Goal: Transaction & Acquisition: Obtain resource

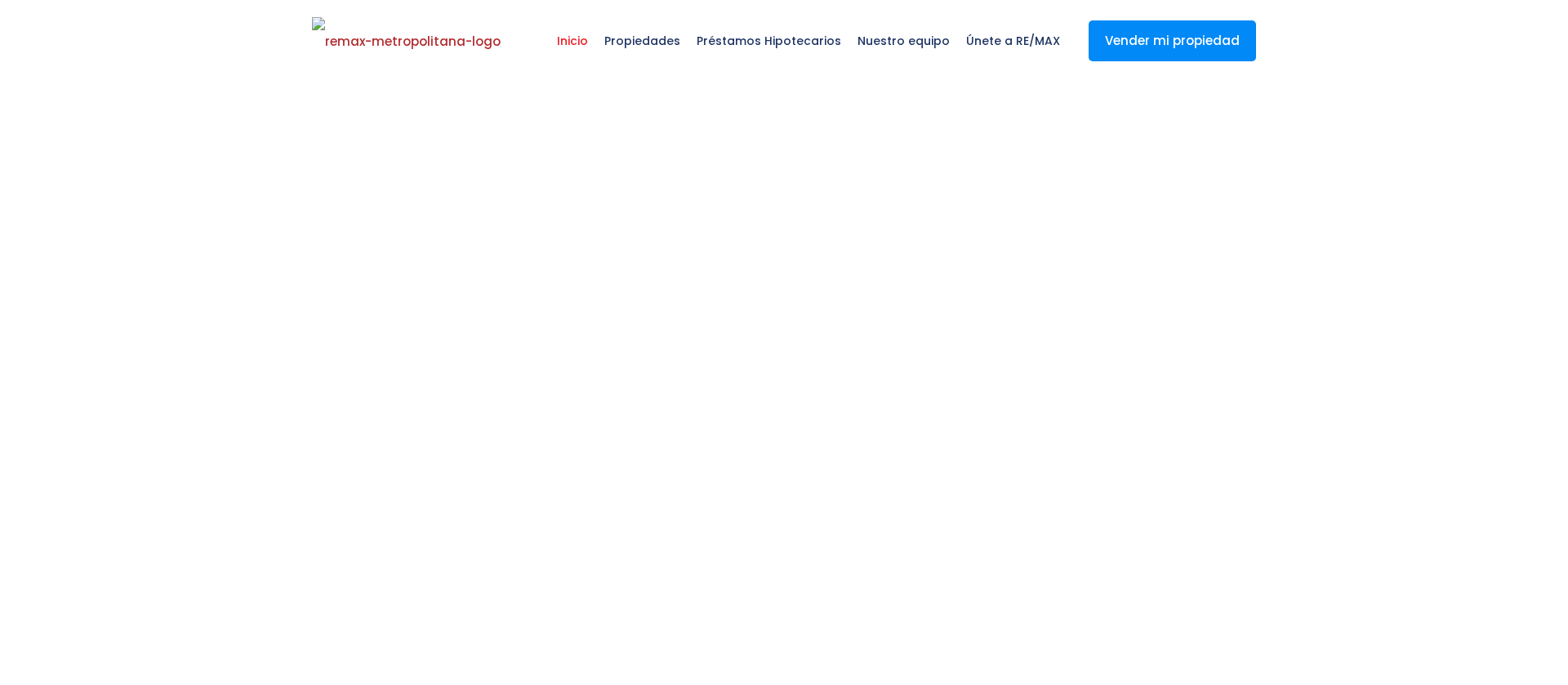
select select
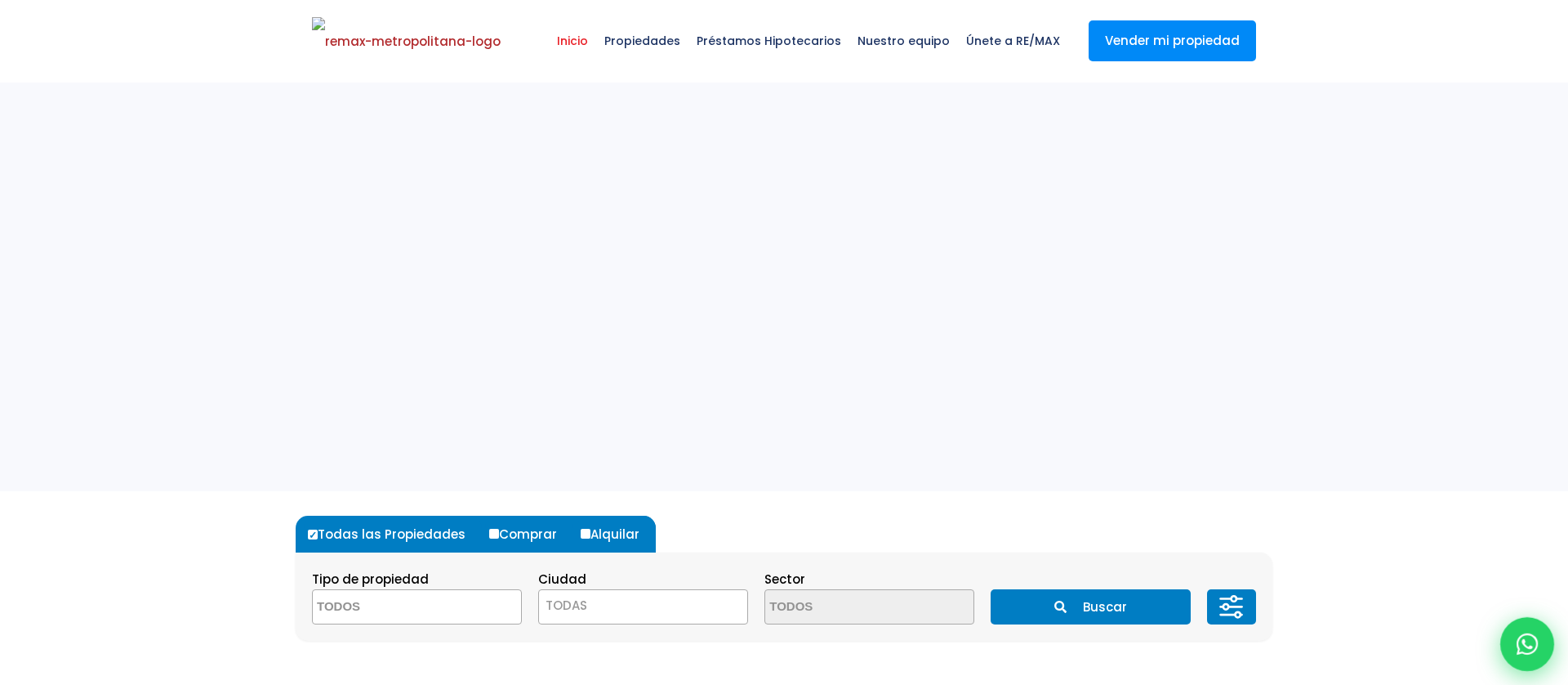
click at [1534, 623] on div at bounding box center [1526, 643] width 54 height 54
type input "[PERSON_NAME]"
type input "marte"
type input "[PERSON_NAME][EMAIL_ADDRESS][DOMAIN_NAME]"
type input "8292303162"
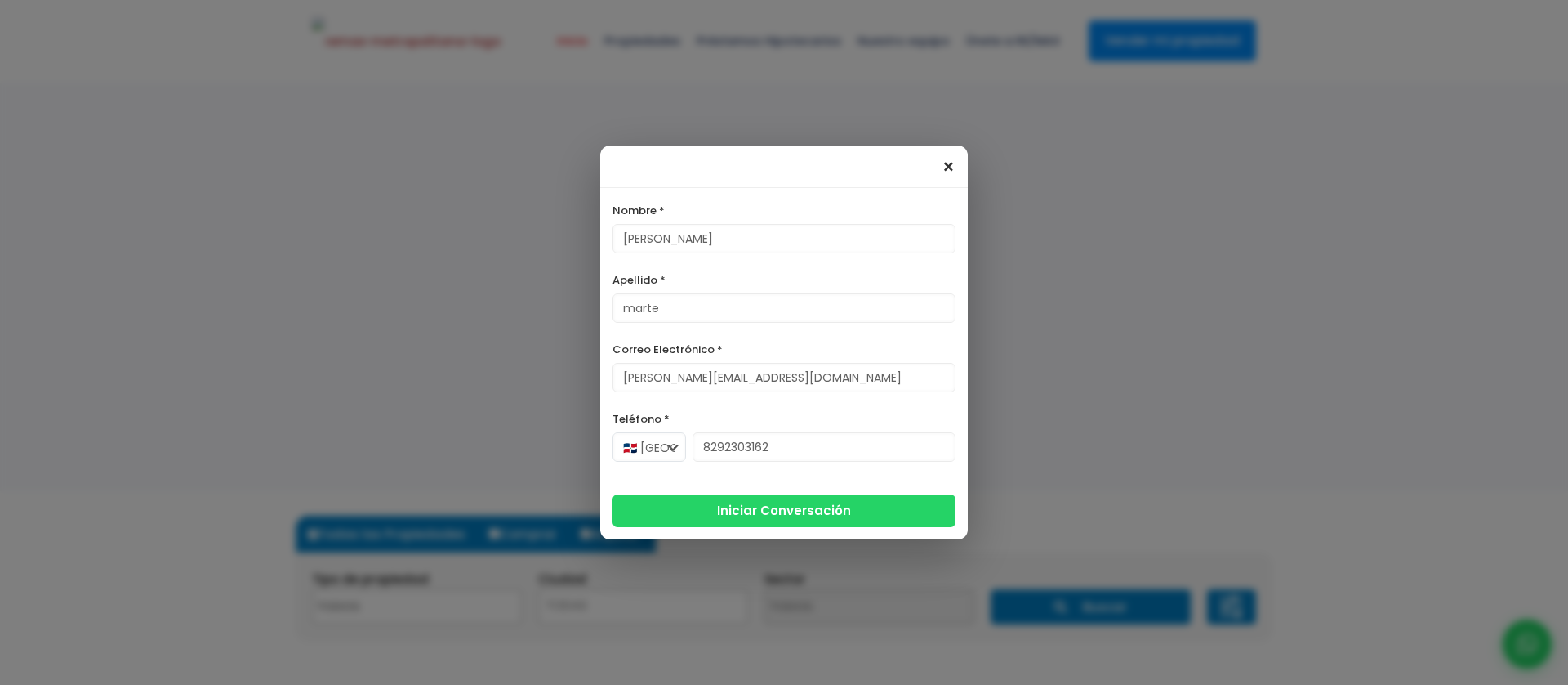
click at [948, 165] on span "×" at bounding box center [948, 167] width 14 height 19
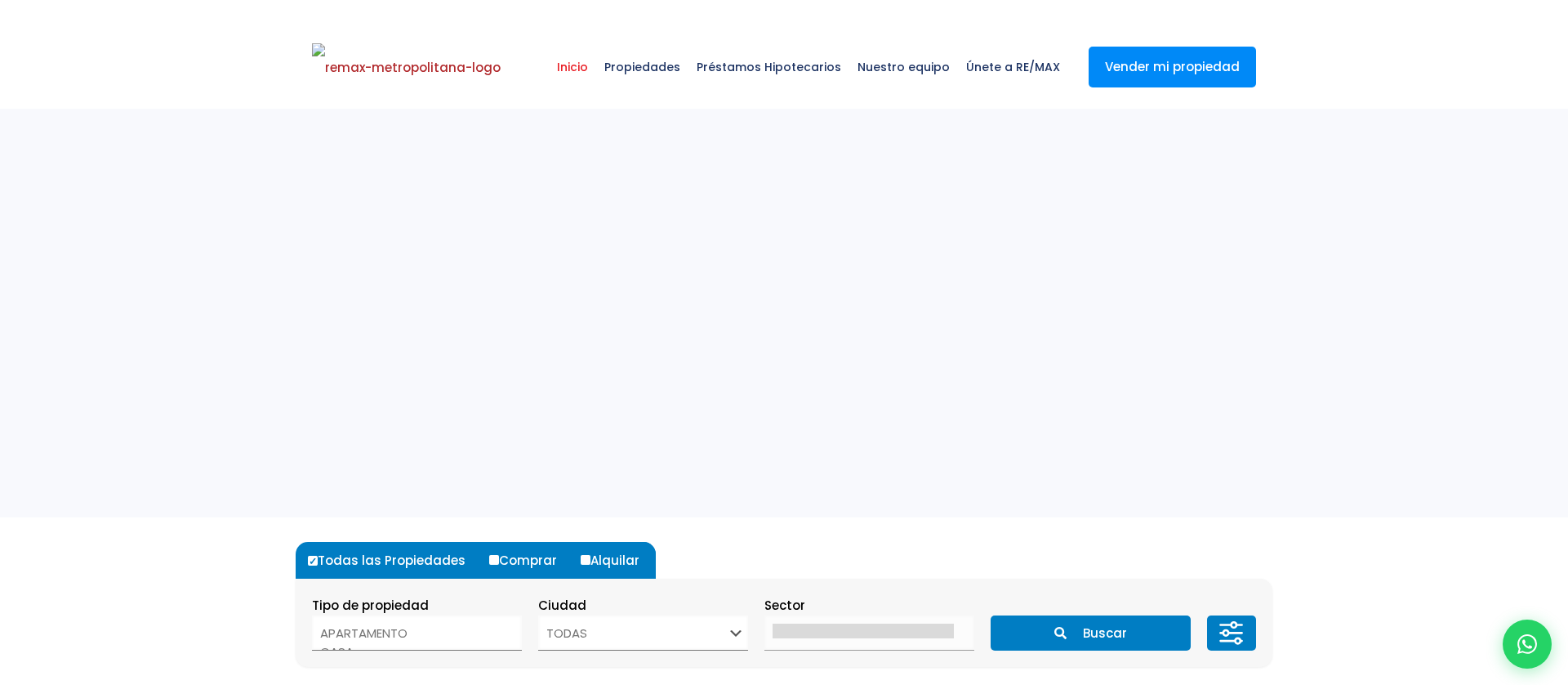
select select
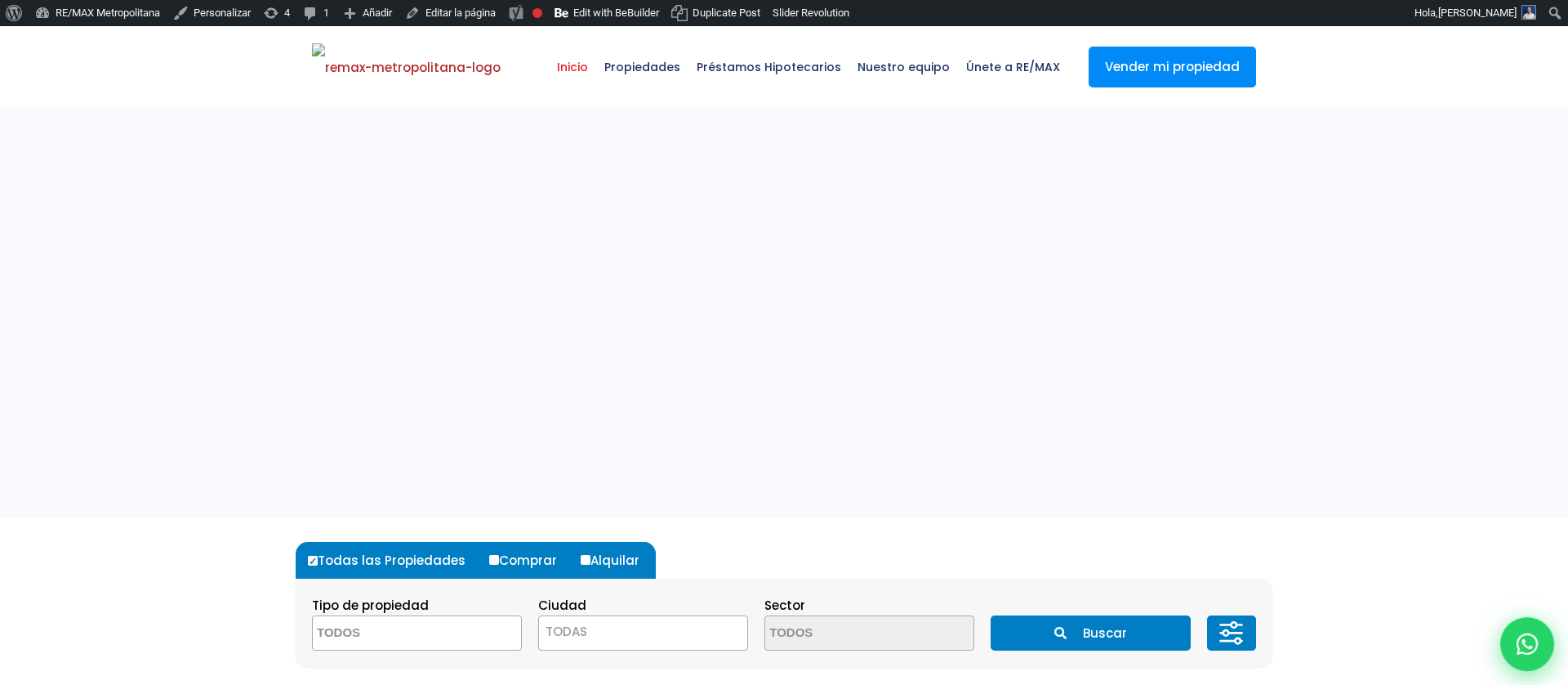
click at [1533, 644] on icon at bounding box center [1526, 643] width 21 height 21
type input "[PERSON_NAME]"
type input "marte"
type input "[PERSON_NAME][EMAIL_ADDRESS][DOMAIN_NAME]"
type input "8292303162"
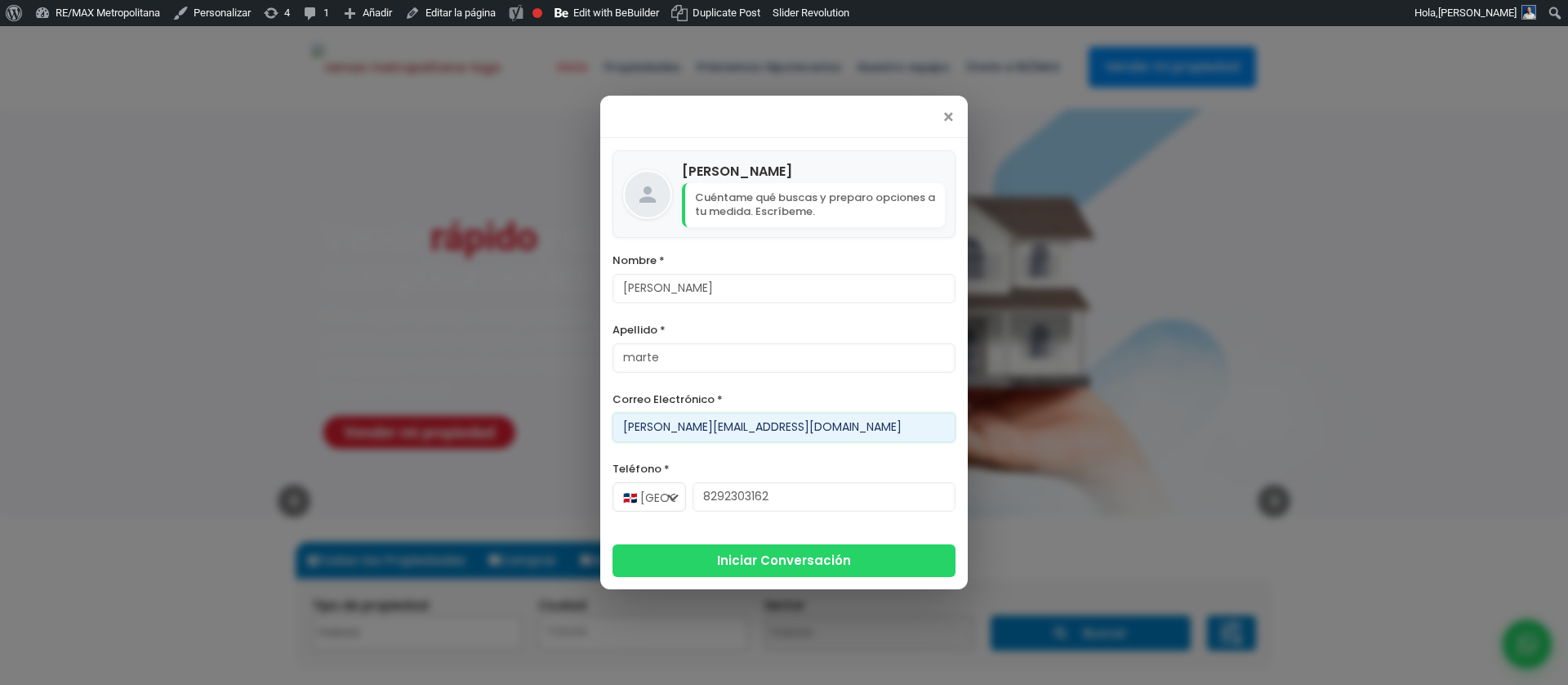
click at [662, 425] on input "[PERSON_NAME][EMAIL_ADDRESS][DOMAIN_NAME]" at bounding box center [784, 427] width 343 height 30
type input "abigail1111@gmail1.com"
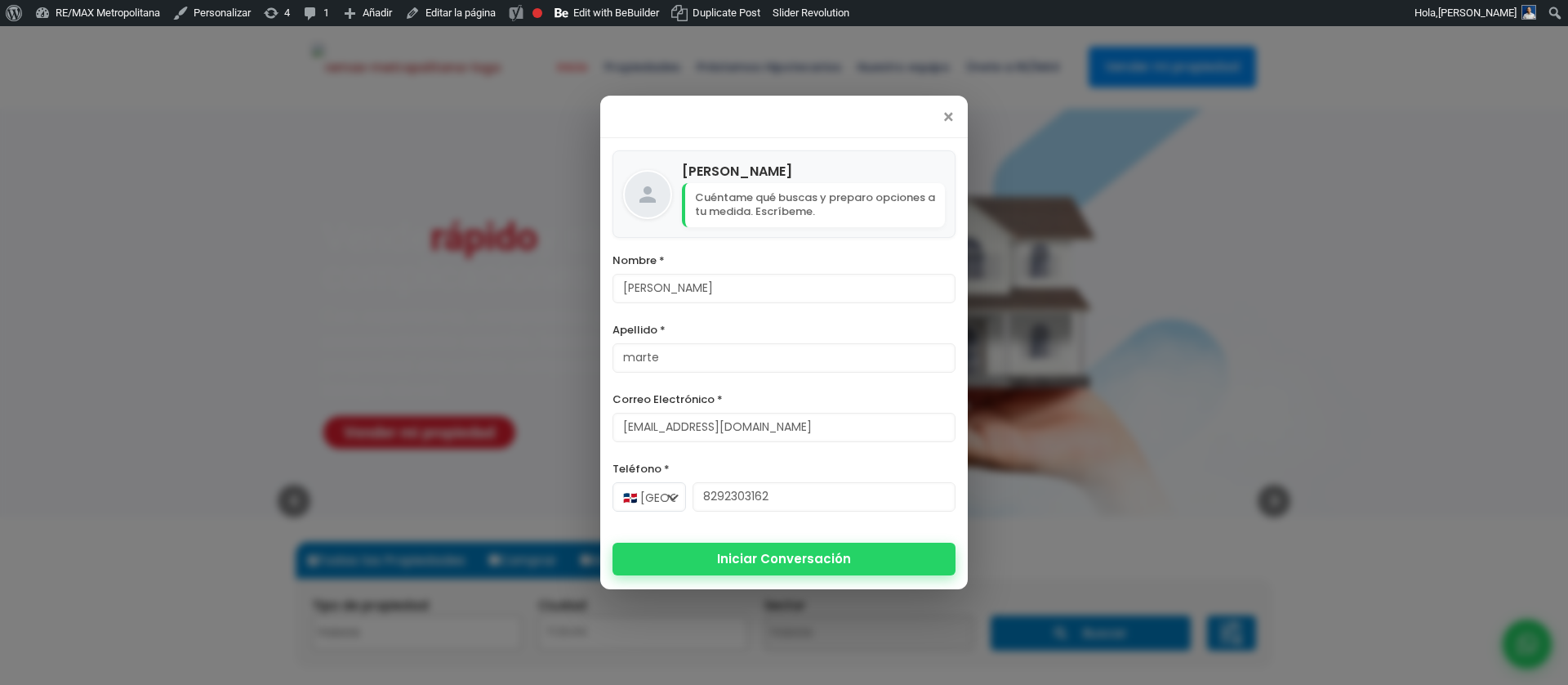
click at [731, 550] on button "Iniciar Conversación" at bounding box center [784, 558] width 343 height 32
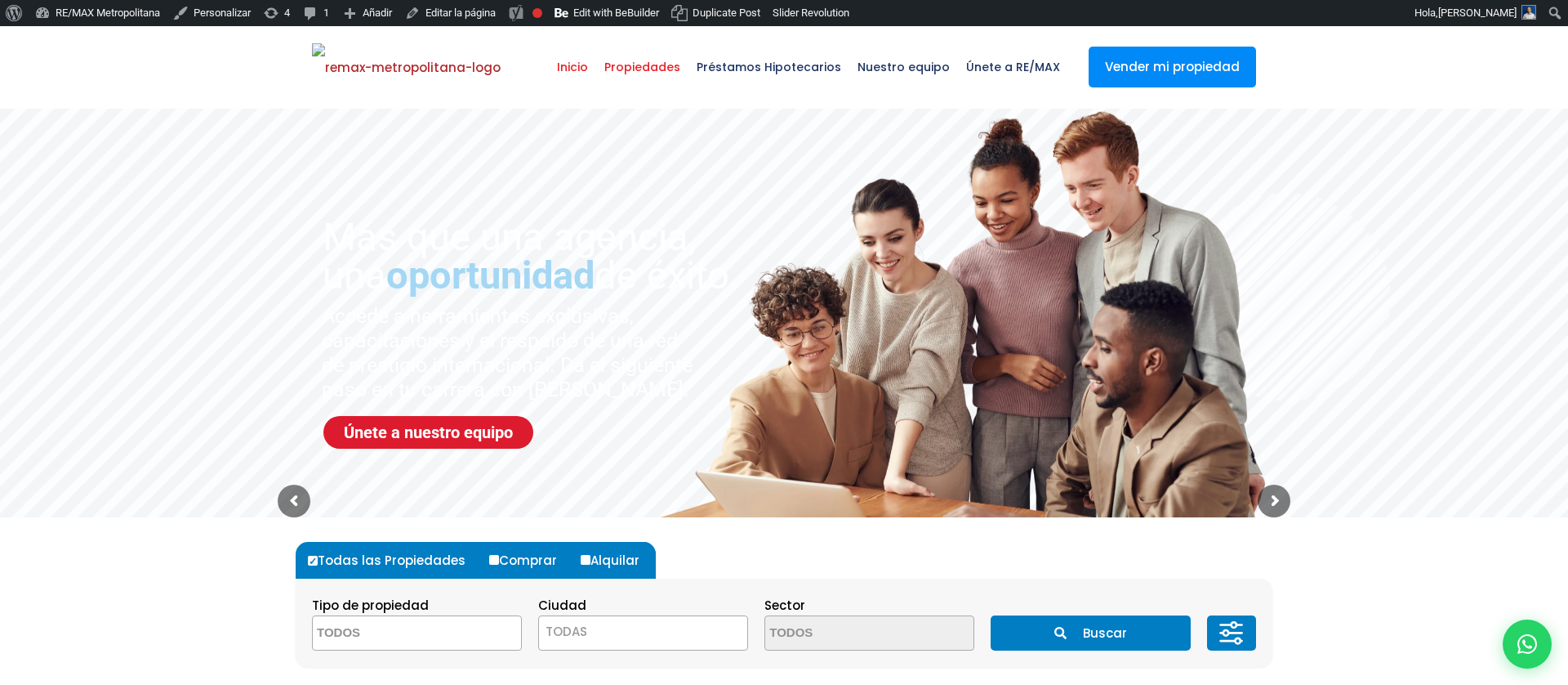
click at [658, 75] on span "Propiedades" at bounding box center [642, 67] width 92 height 49
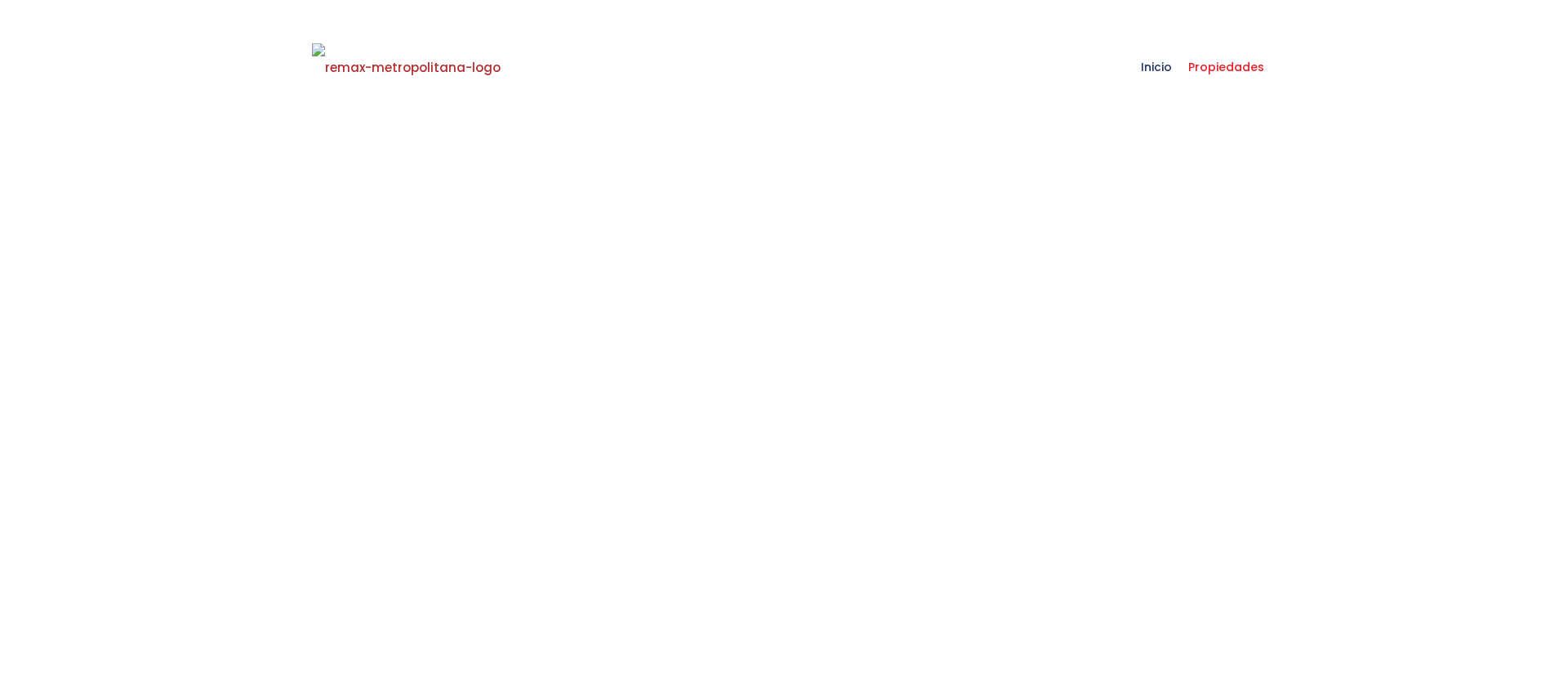
select select
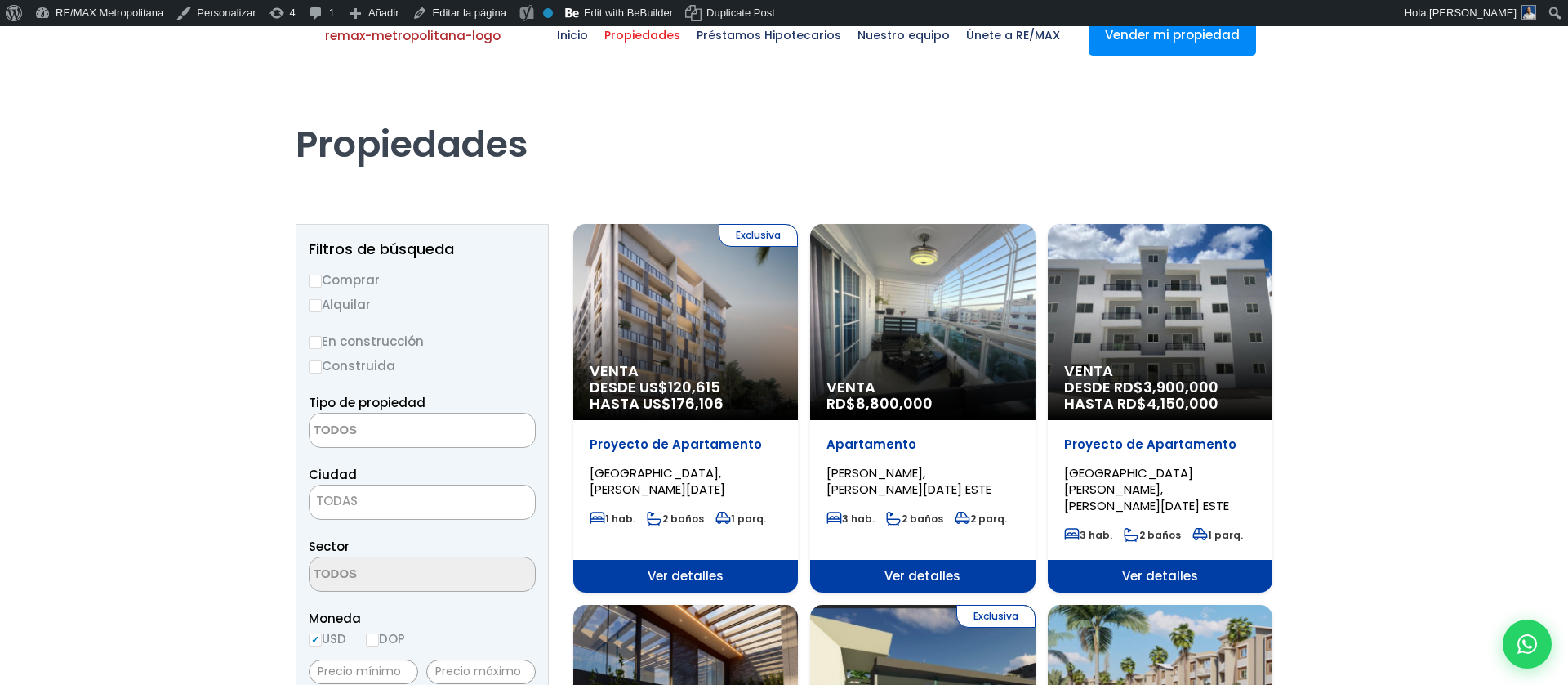
scroll to position [116, 0]
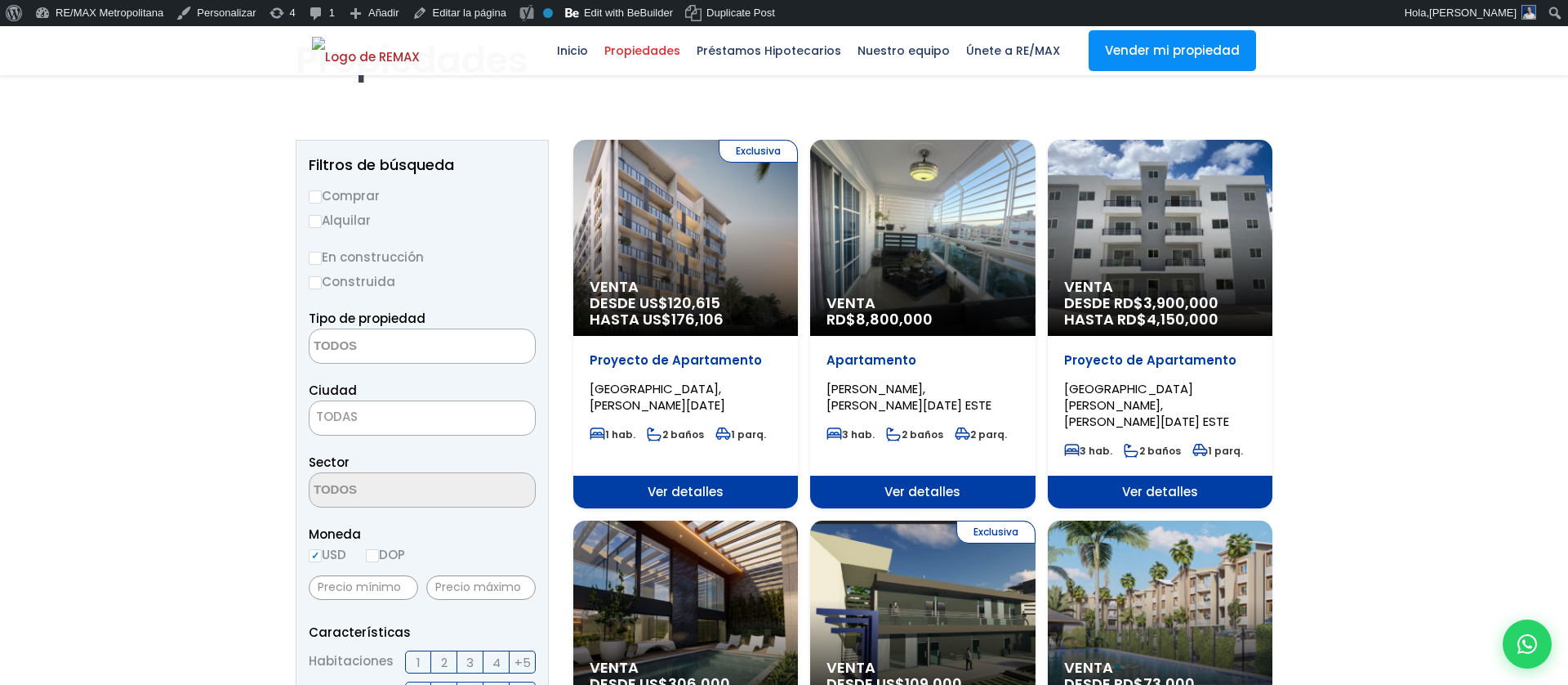
click at [662, 320] on span "HASTA US$ 176,106" at bounding box center [686, 320] width 192 height 17
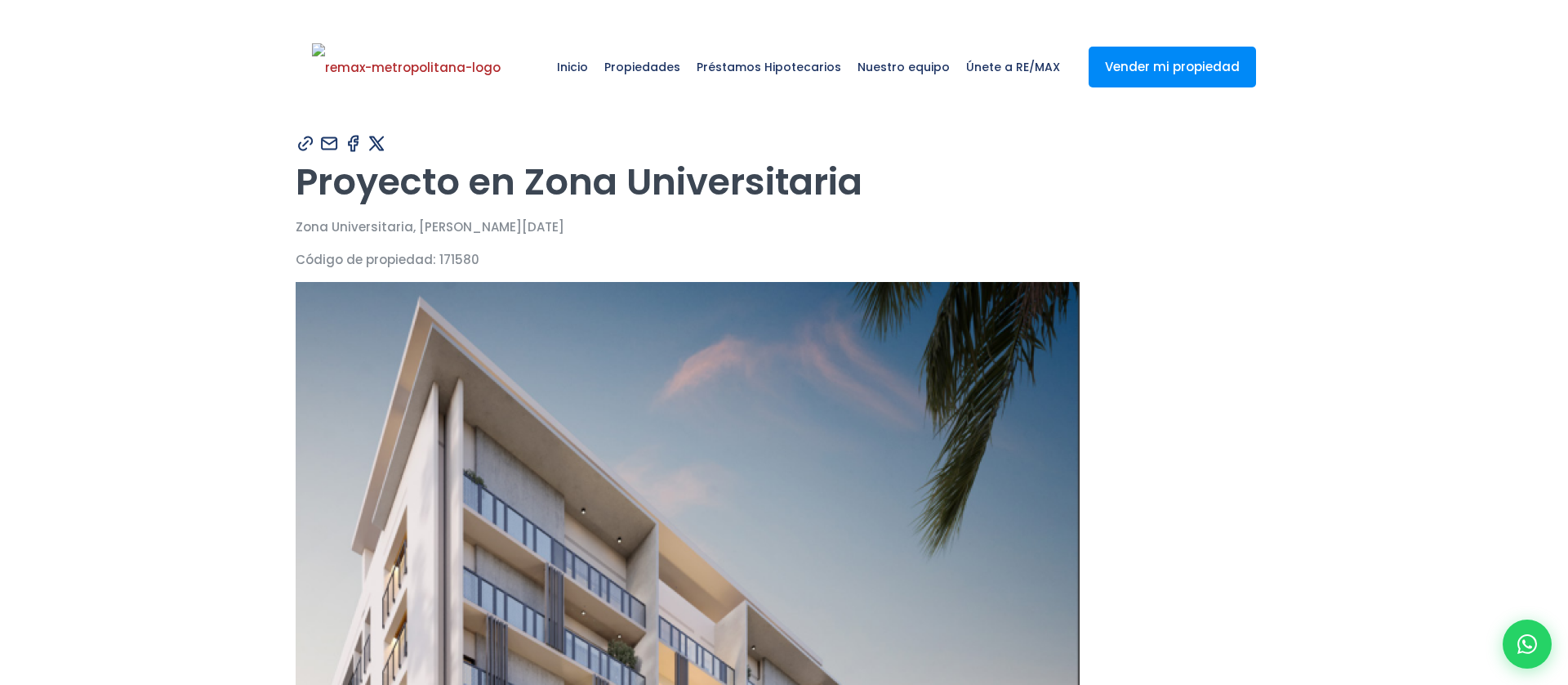
type input "[PERSON_NAME]"
type input "marte"
type input "abigail1111@gmail1.com"
type input "8292303162"
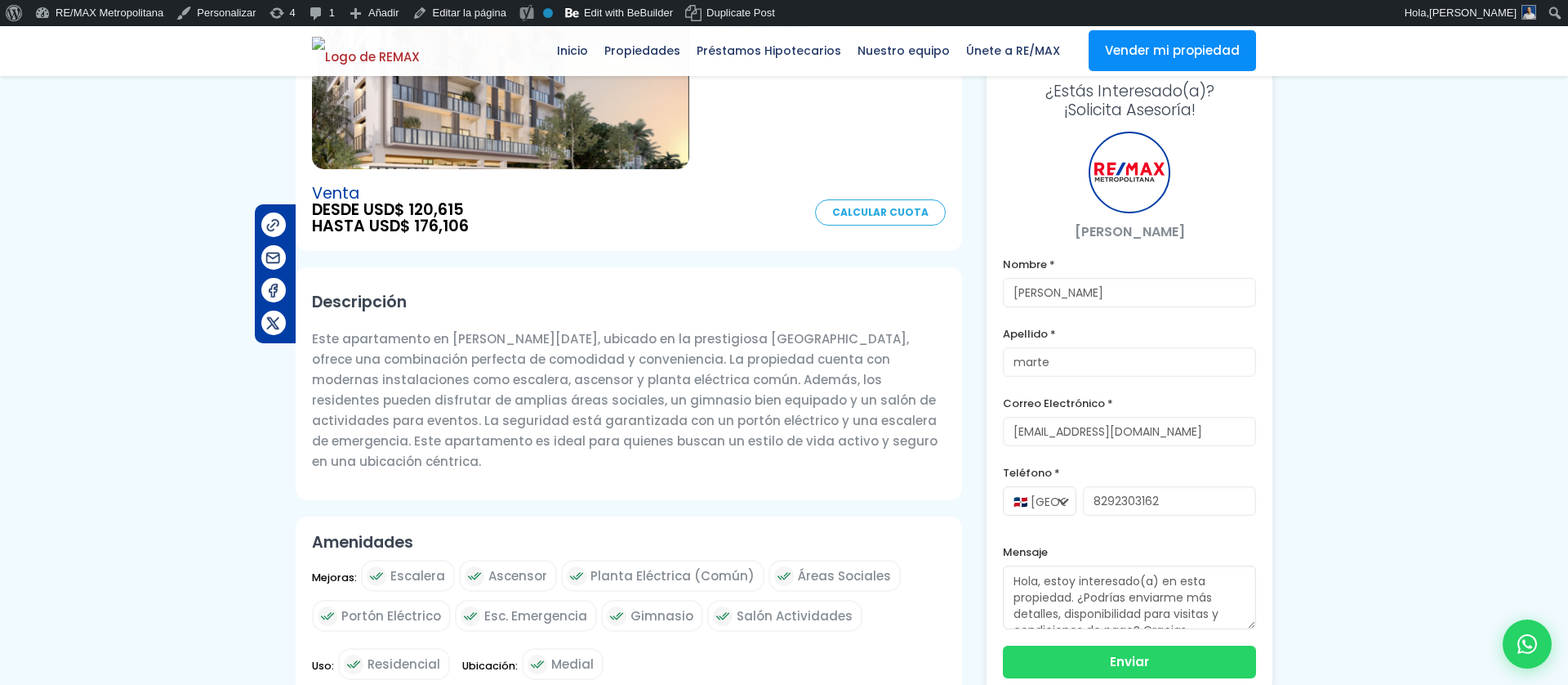
scroll to position [201, 0]
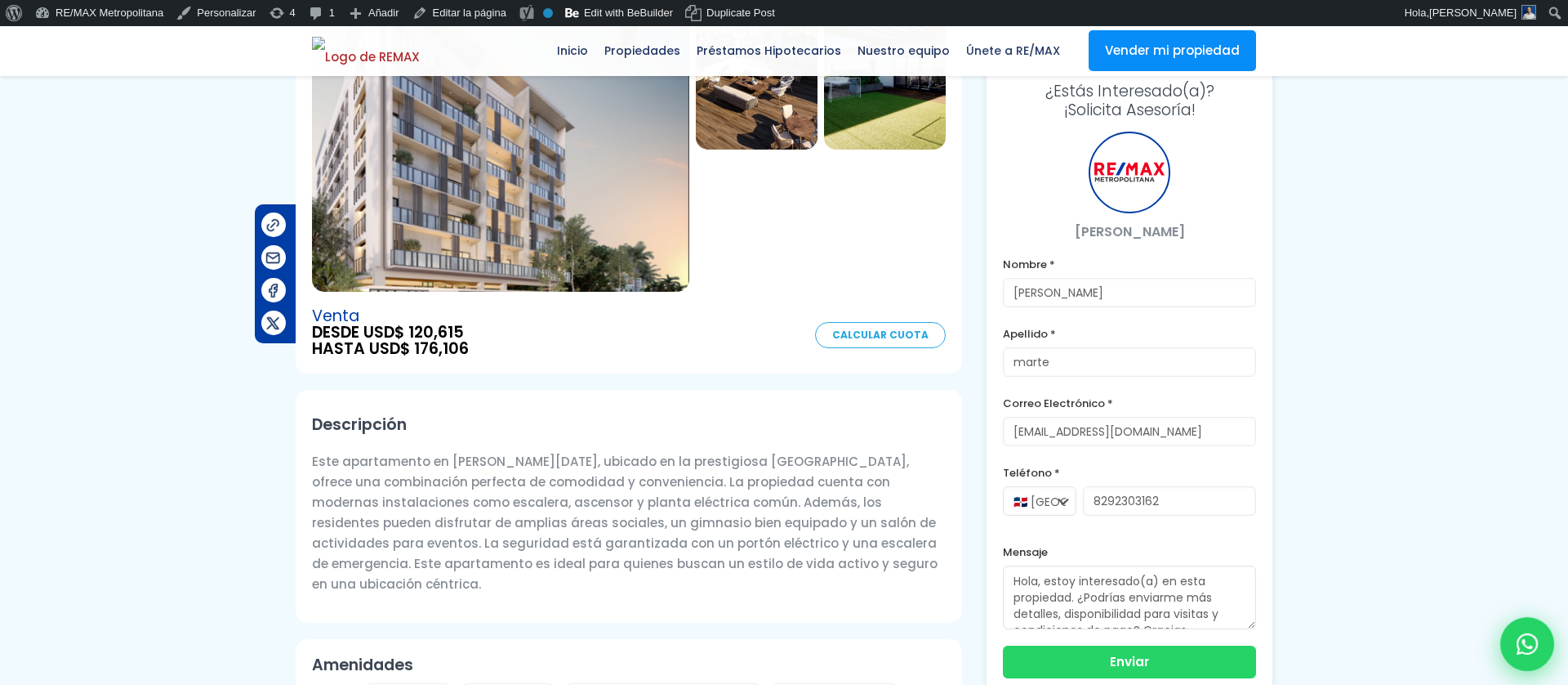
click at [1520, 641] on icon at bounding box center [1526, 643] width 21 height 21
type input "[PERSON_NAME]"
type input "marte"
type input "[EMAIL_ADDRESS][DOMAIN_NAME]"
type input "8292303162"
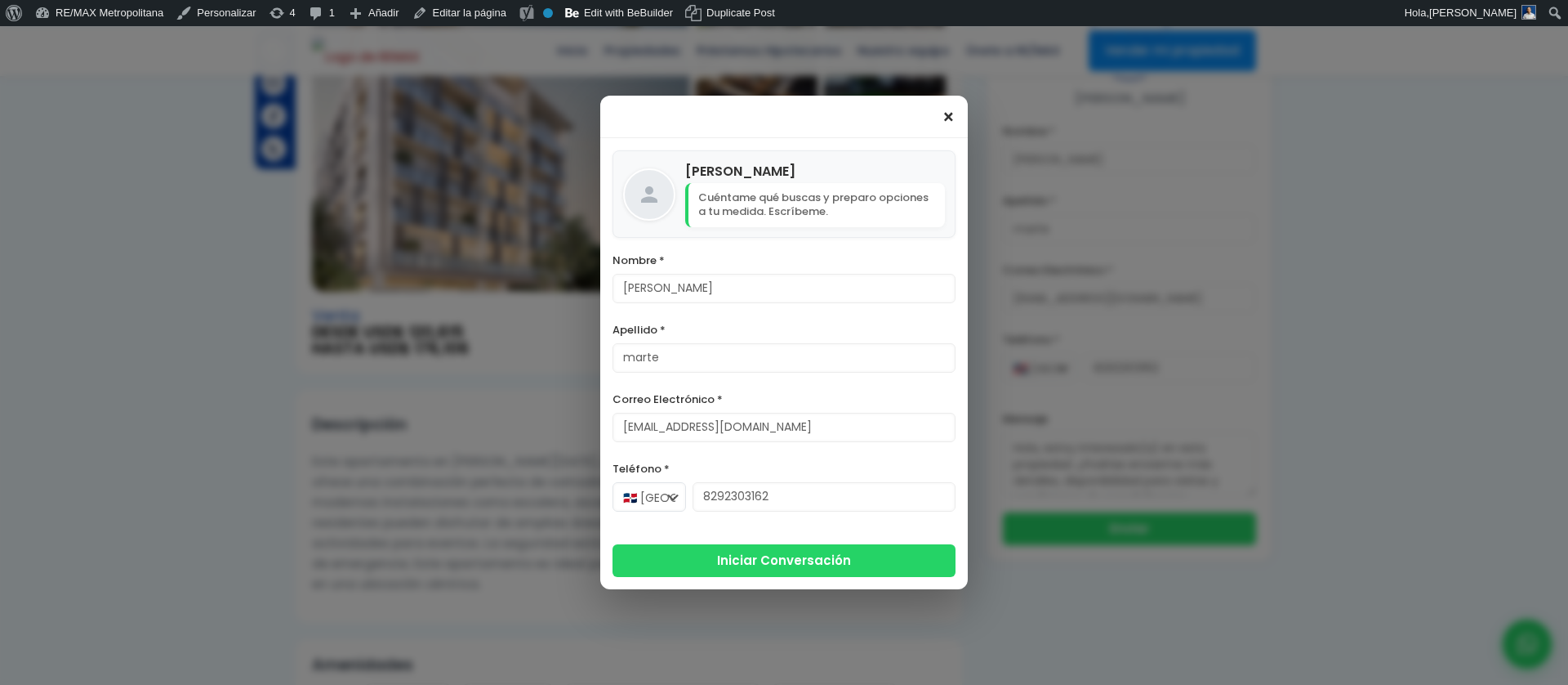
click at [950, 123] on span "×" at bounding box center [948, 117] width 14 height 19
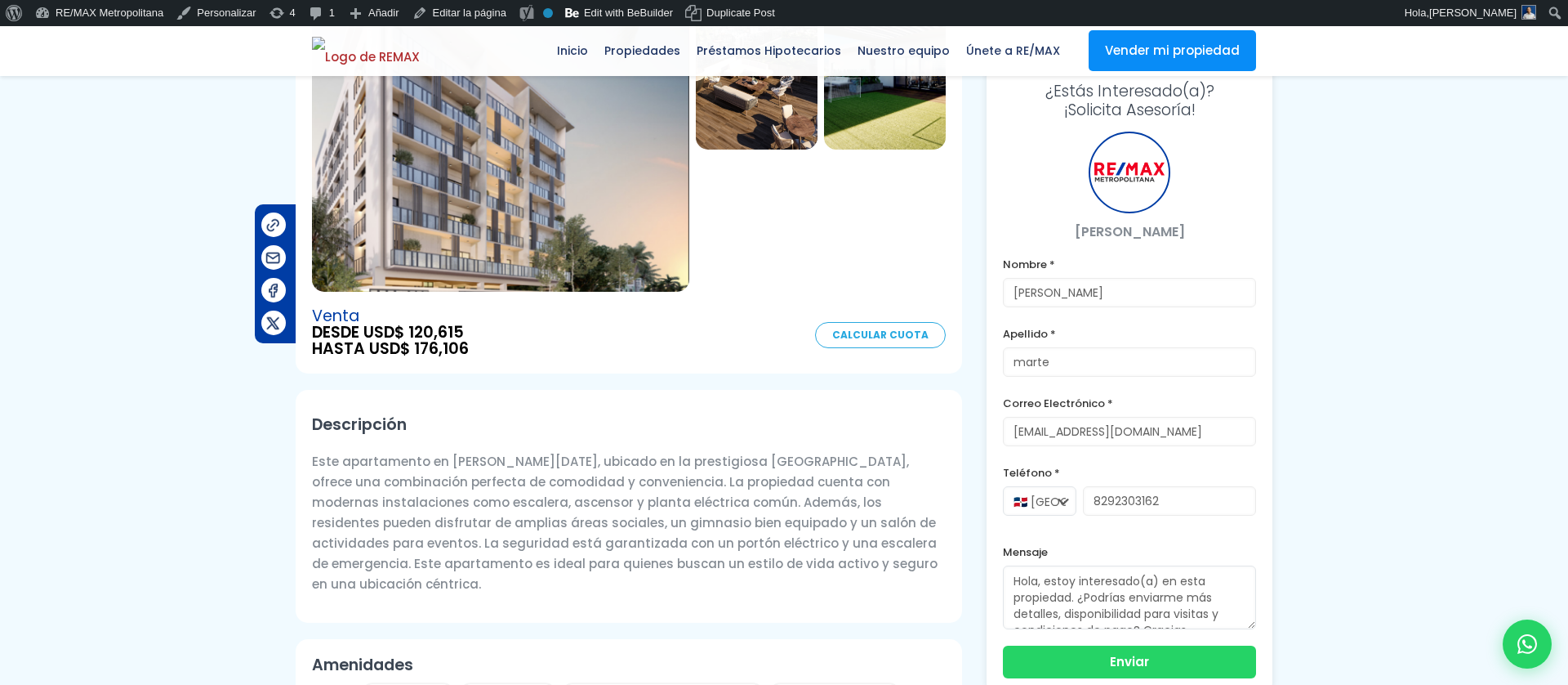
scroll to position [17, 0]
click at [1099, 671] on button "Enviar" at bounding box center [1129, 659] width 253 height 32
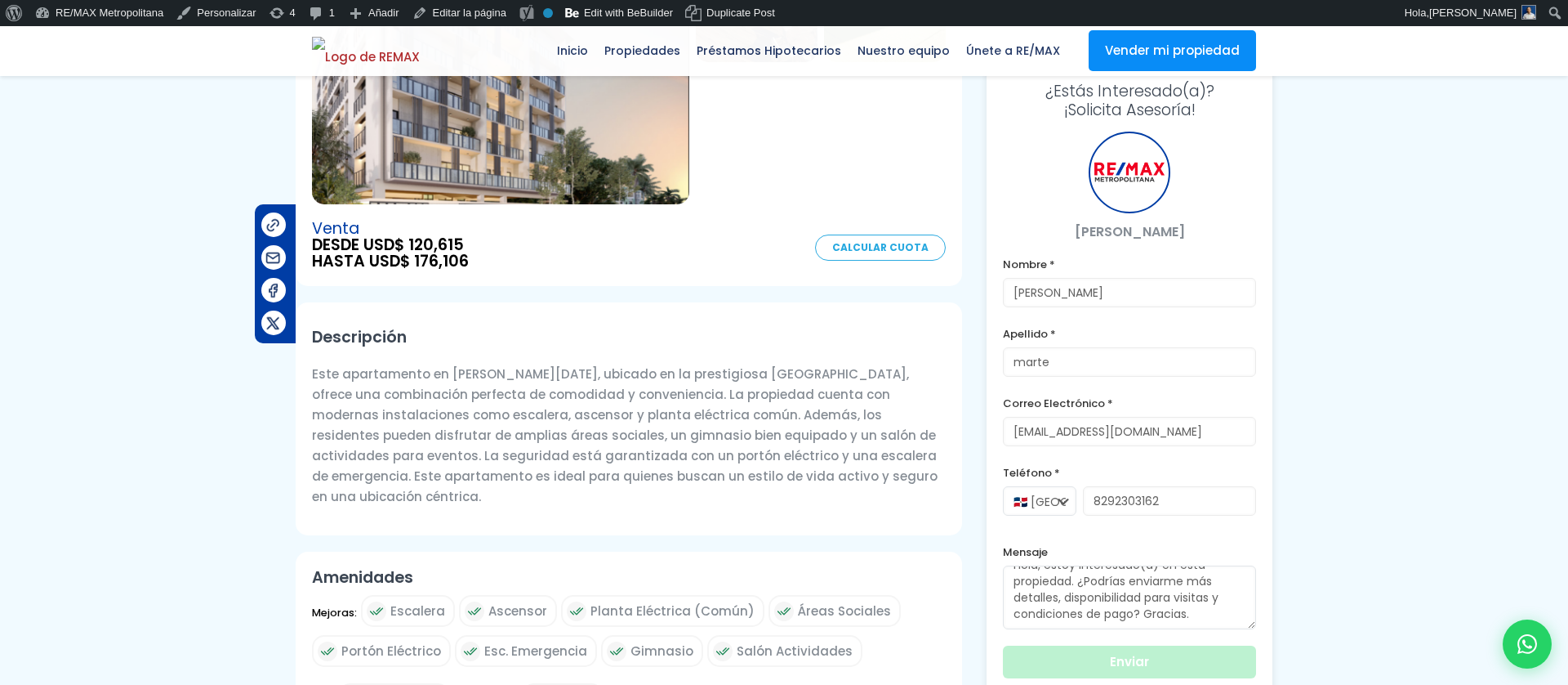
scroll to position [292, 0]
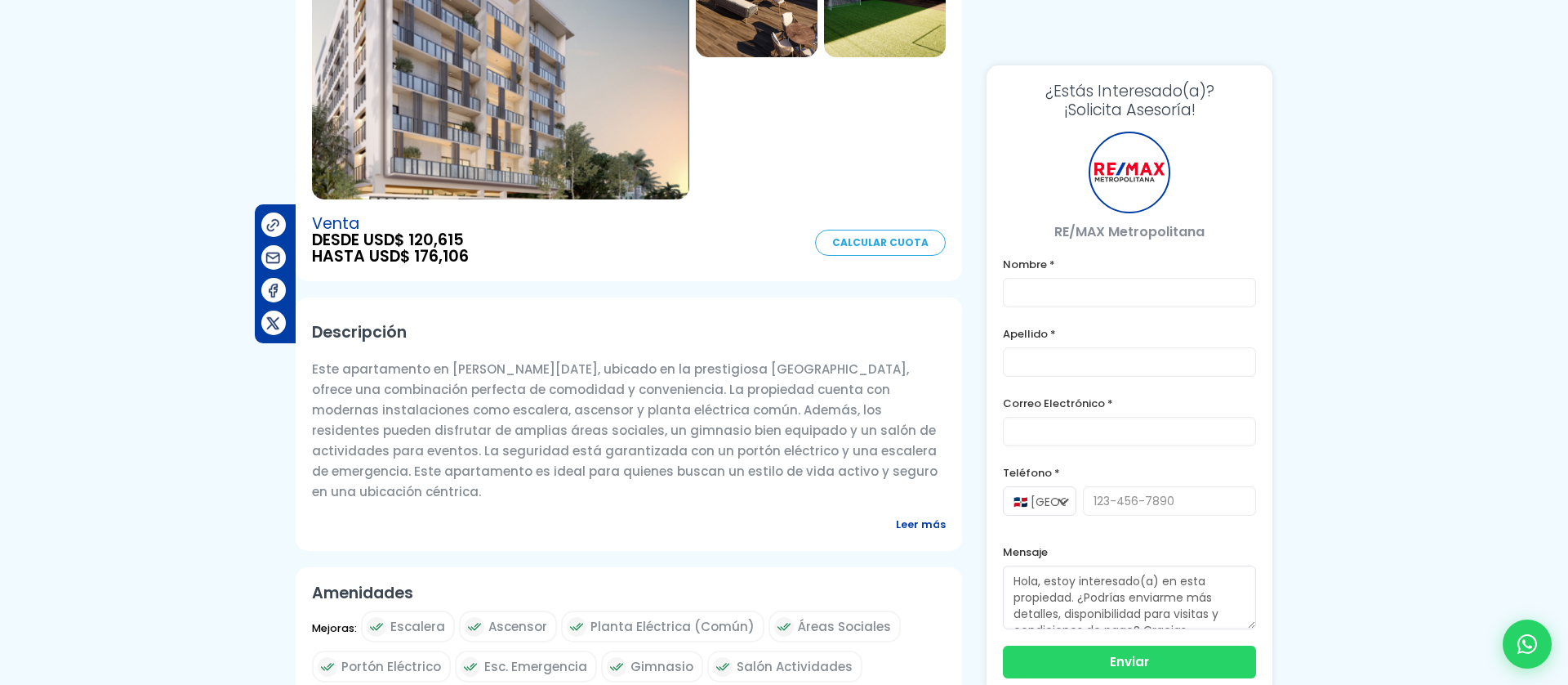
type input "[PERSON_NAME]"
type input "marte"
type input "abigail1111@gmail1.com"
type input "8292303162"
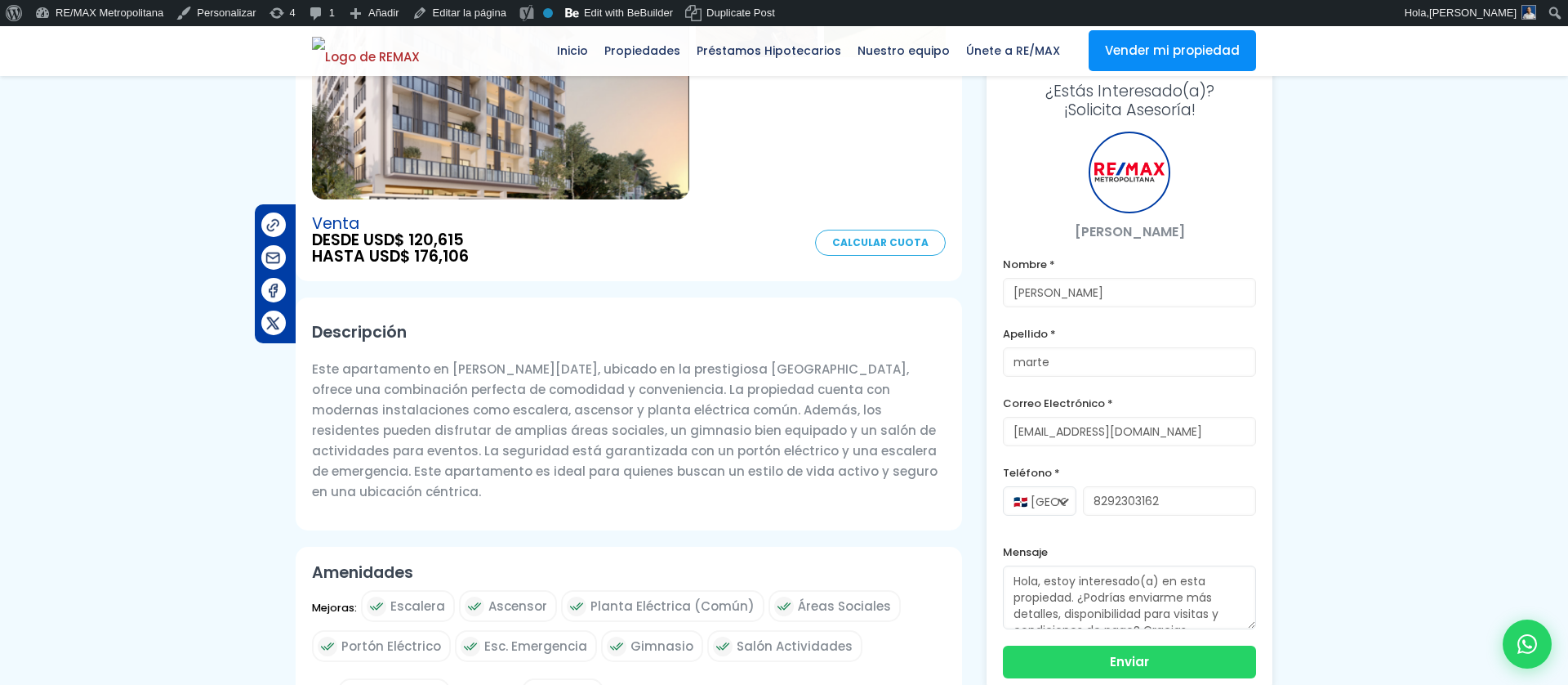
click at [1072, 679] on div "¿Estás Interesado(a)? ¡Solicita Asesoría! Franklin Marte Nombre * abigail Apell…" at bounding box center [1129, 380] width 286 height 629
click at [1069, 665] on button "Enviar" at bounding box center [1129, 659] width 253 height 32
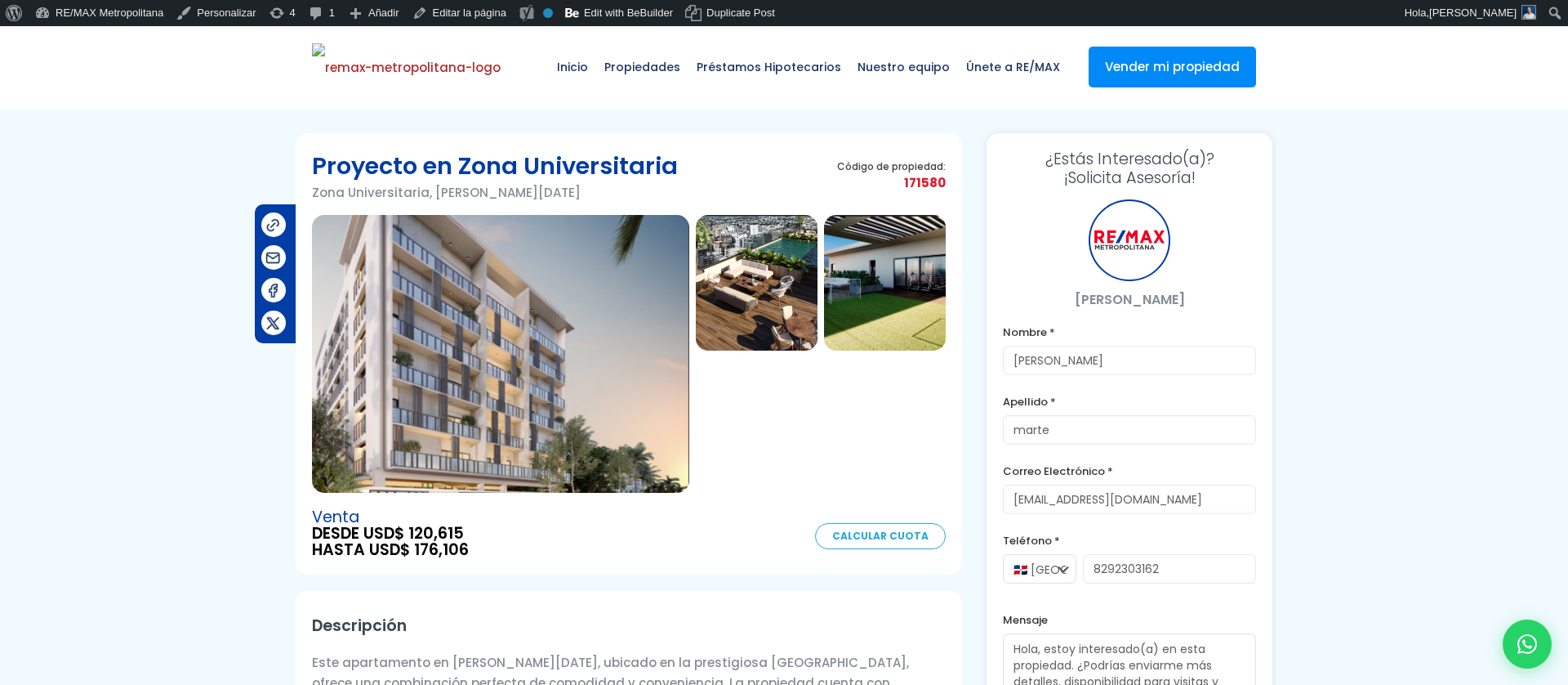
click at [80, 15] on link "RE/MAX Metropolitana" at bounding box center [99, 13] width 141 height 26
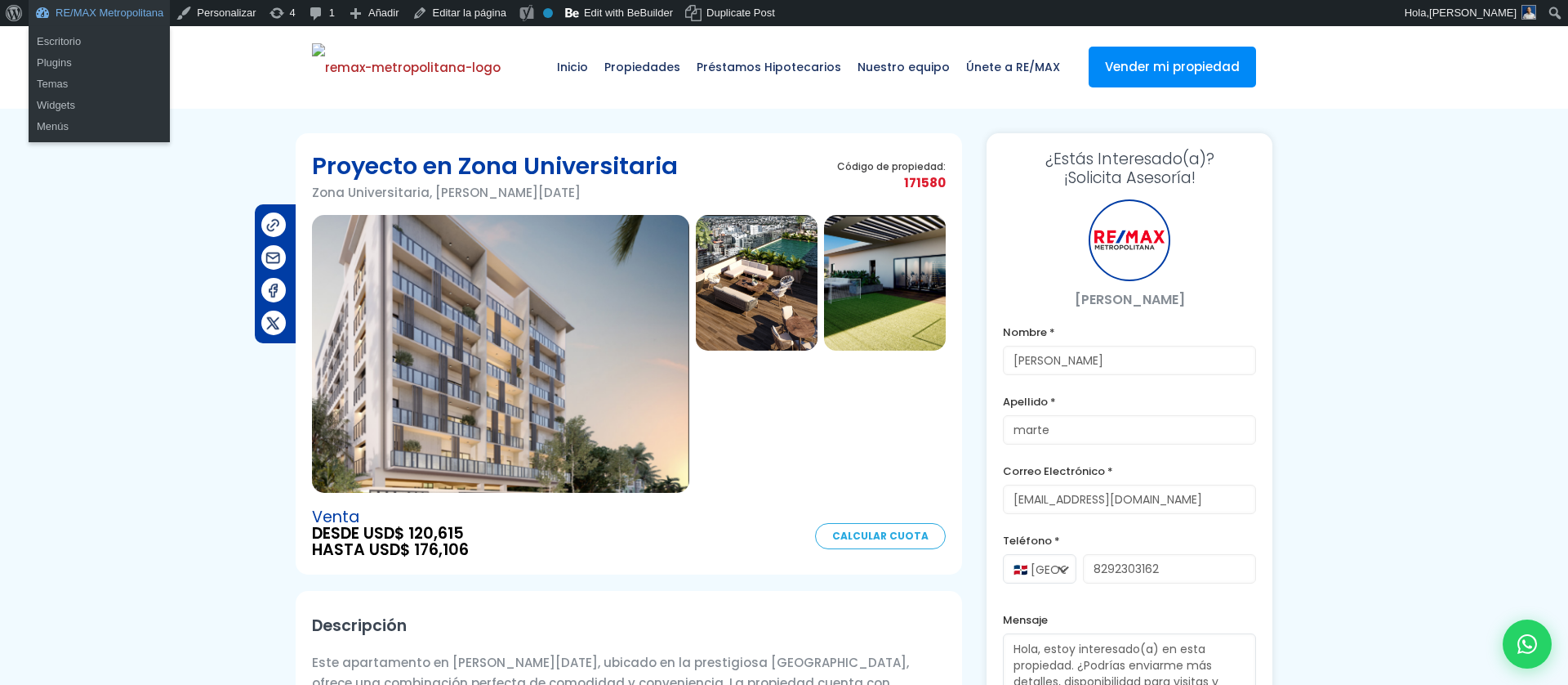
click at [89, 11] on link "RE/MAX Metropolitana" at bounding box center [99, 13] width 141 height 26
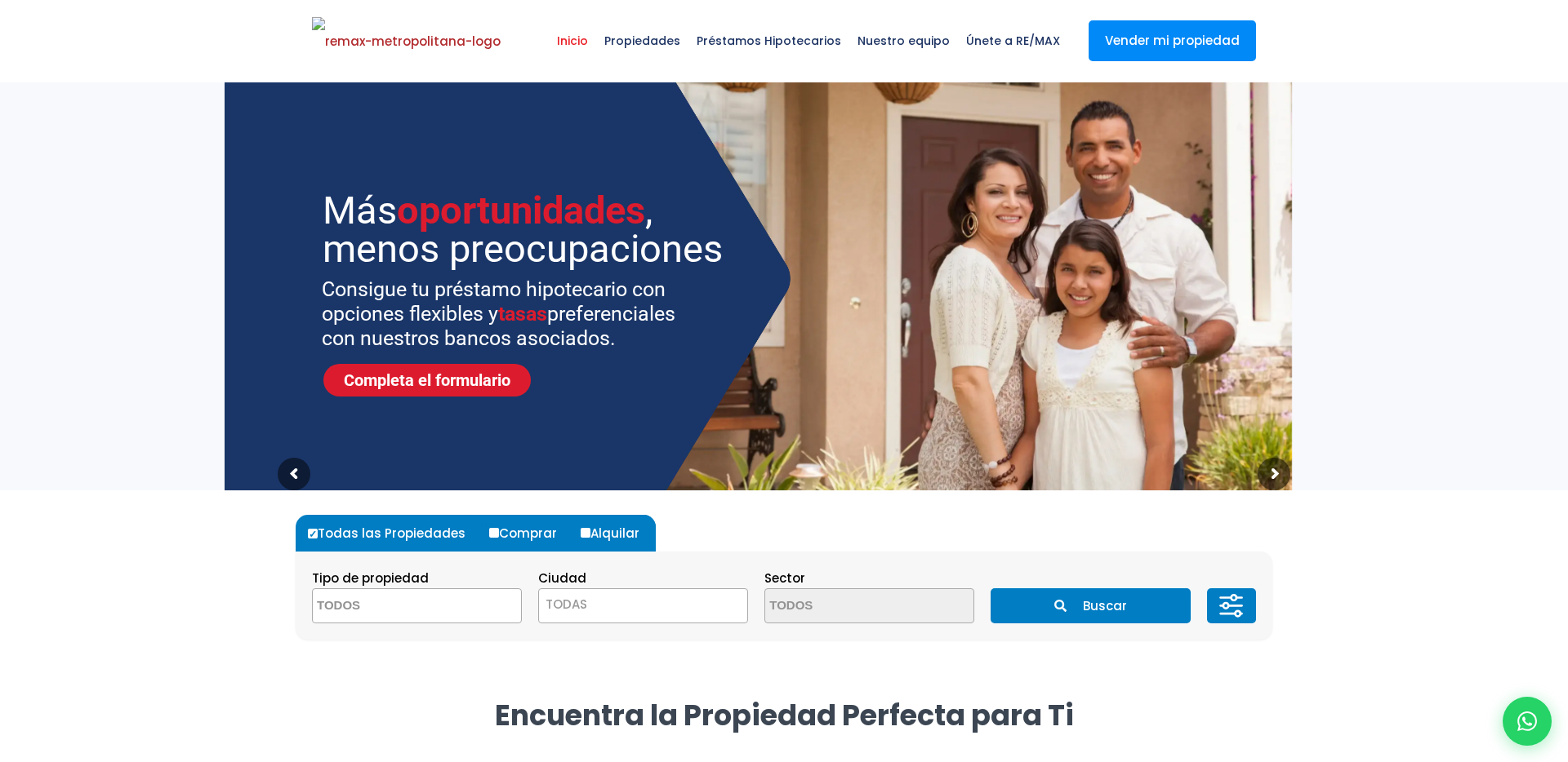
select select
